Goal: Task Accomplishment & Management: Use online tool/utility

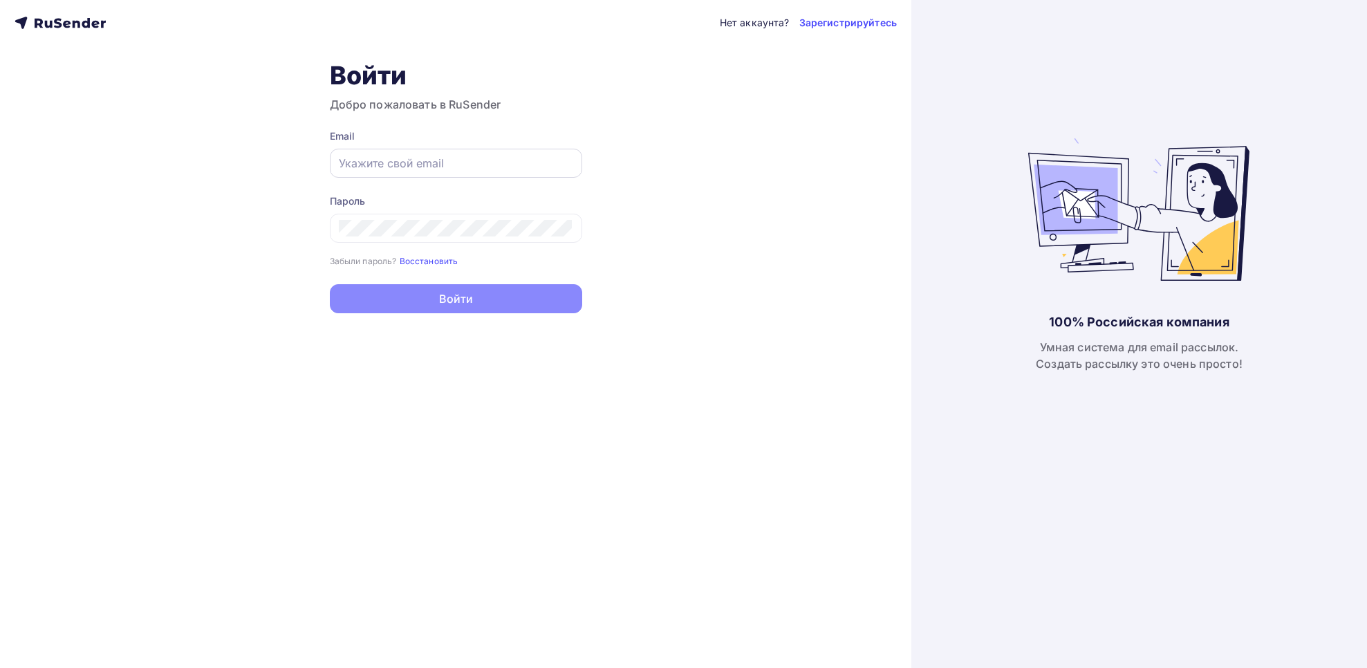
click at [416, 156] on input "text" at bounding box center [456, 163] width 234 height 17
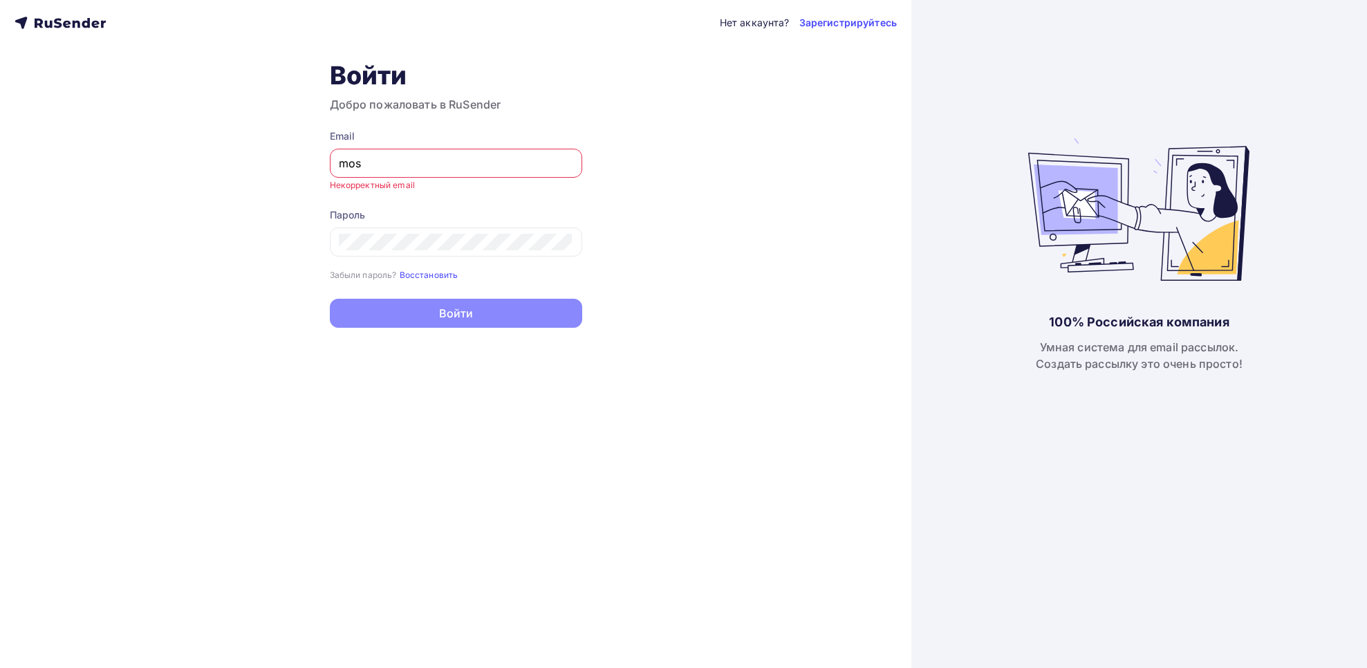
type input "moskaleva@ucoz-team.net"
click at [330, 299] on button "Войти" at bounding box center [456, 313] width 252 height 29
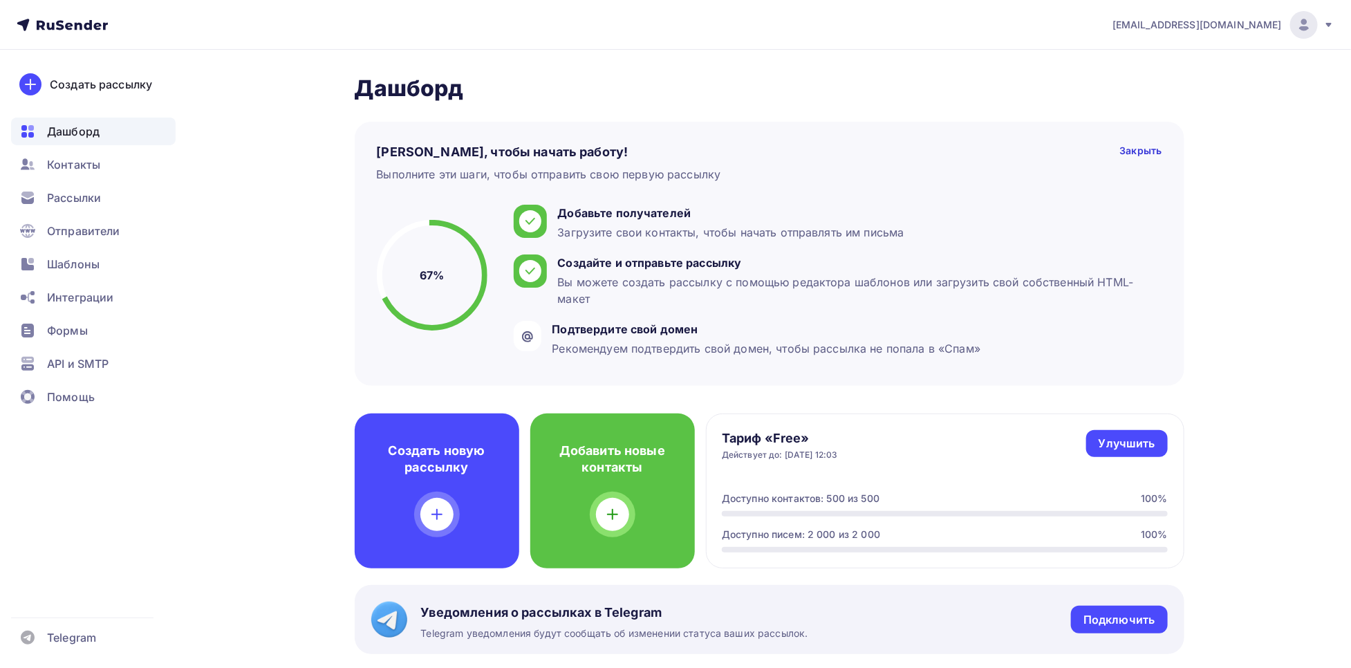
scroll to position [167, 0]
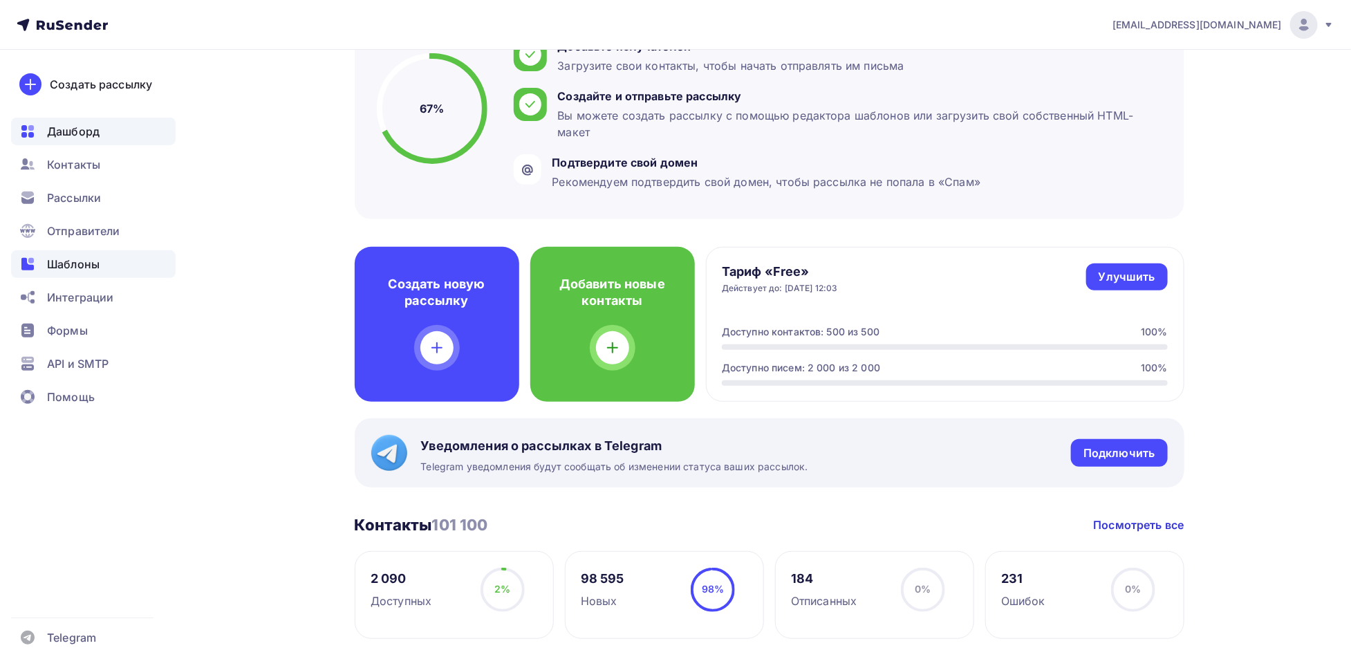
drag, startPoint x: 89, startPoint y: 264, endPoint x: 111, endPoint y: 266, distance: 21.5
click at [89, 264] on span "Шаблоны" at bounding box center [73, 264] width 53 height 17
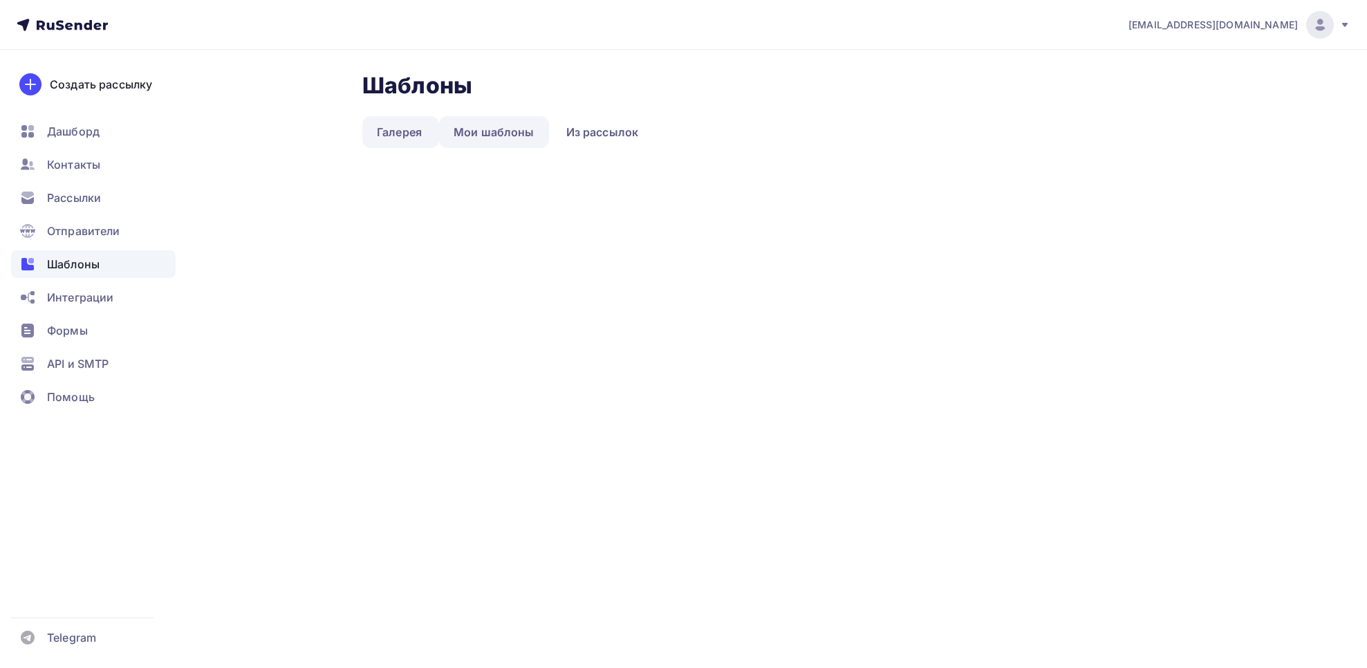
click at [486, 133] on link "Мои шаблоны" at bounding box center [494, 132] width 110 height 32
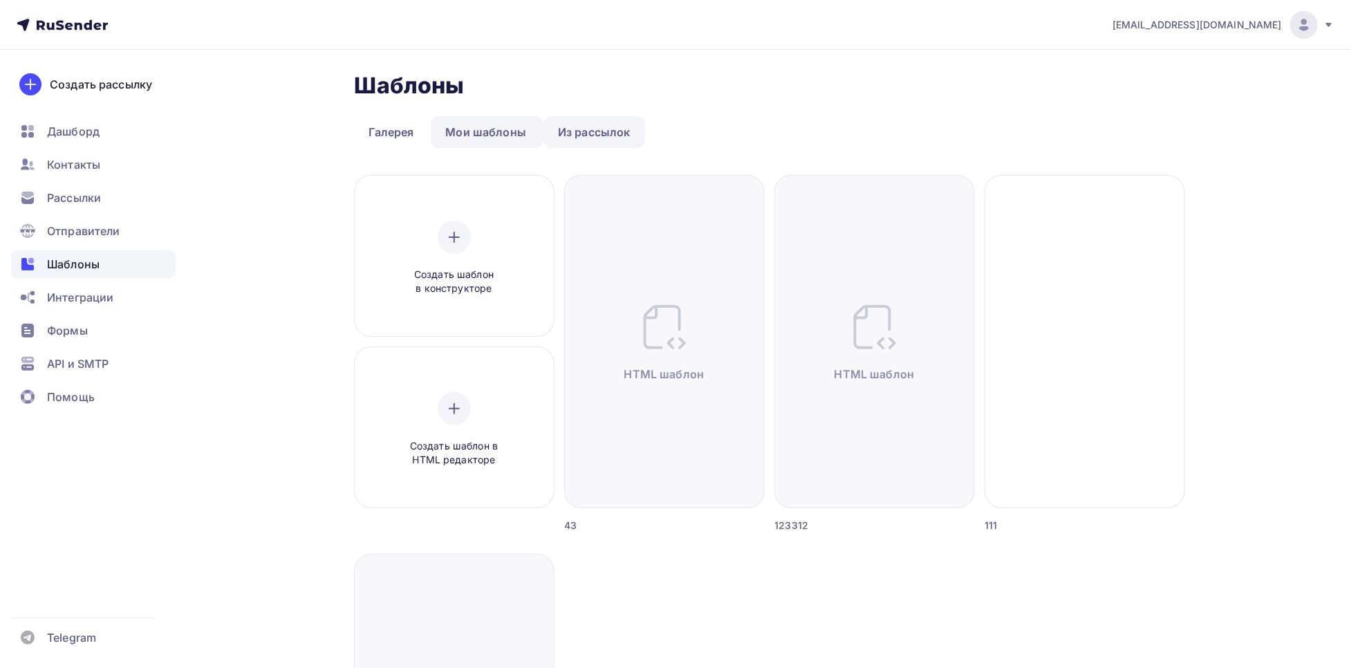
click at [599, 127] on link "Из рассылок" at bounding box center [594, 132] width 102 height 32
click at [619, 136] on link "Из рассылок" at bounding box center [594, 132] width 102 height 32
click at [575, 136] on link "Из рассылок" at bounding box center [594, 132] width 102 height 32
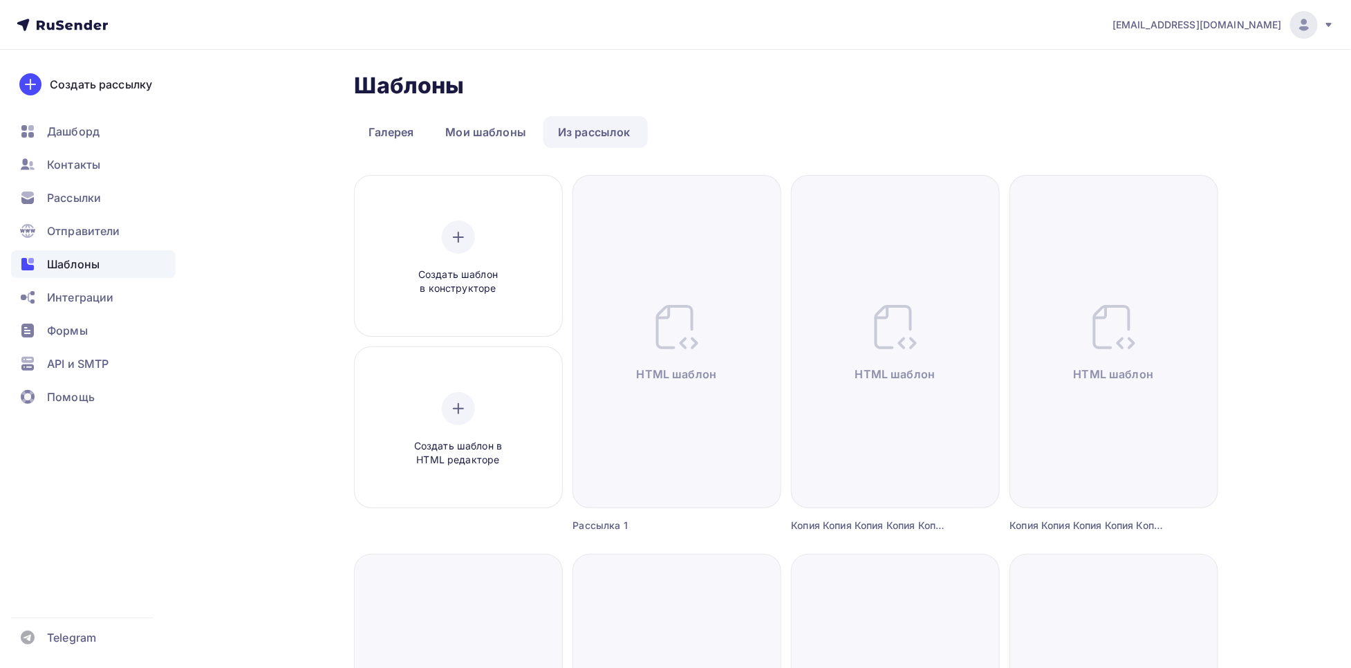
click at [616, 138] on link "Из рассылок" at bounding box center [594, 132] width 102 height 32
